Goal: Task Accomplishment & Management: Manage account settings

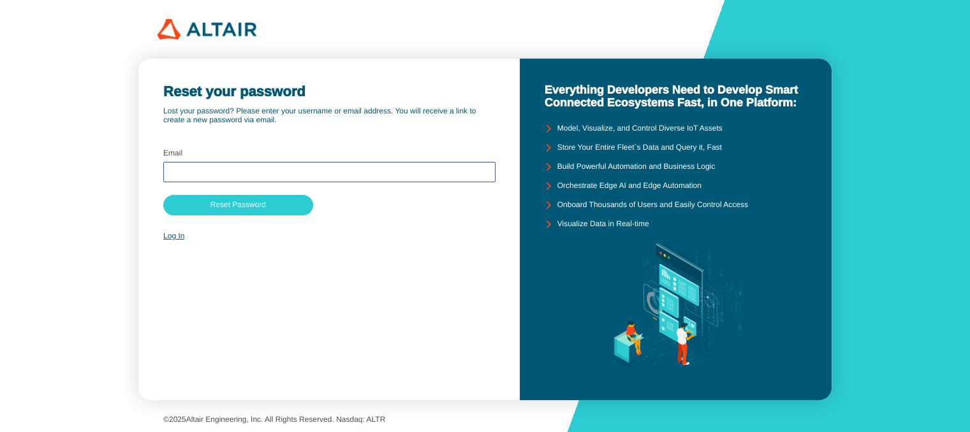
click at [278, 172] on input "text" at bounding box center [329, 172] width 321 height 9
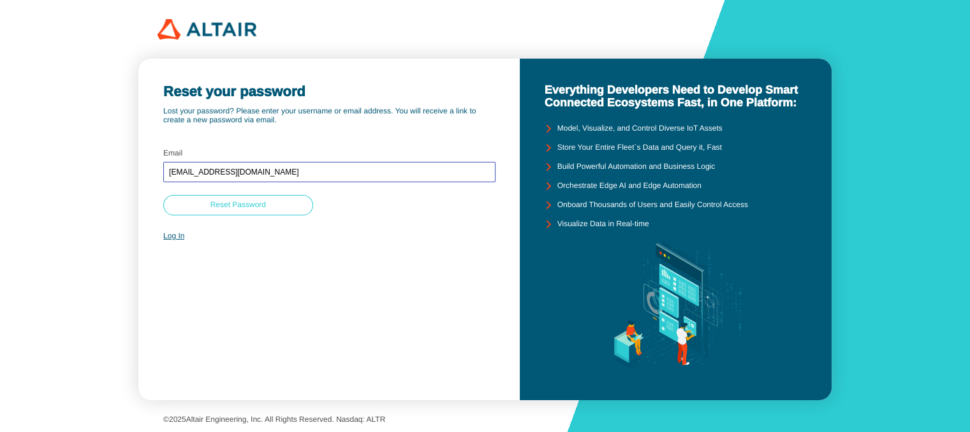
type input "apostial@ece.auth.gr"
click at [281, 200] on paper-button "Reset Password" at bounding box center [237, 205] width 149 height 20
